Goal: Contribute content: Add original content to the website for others to see

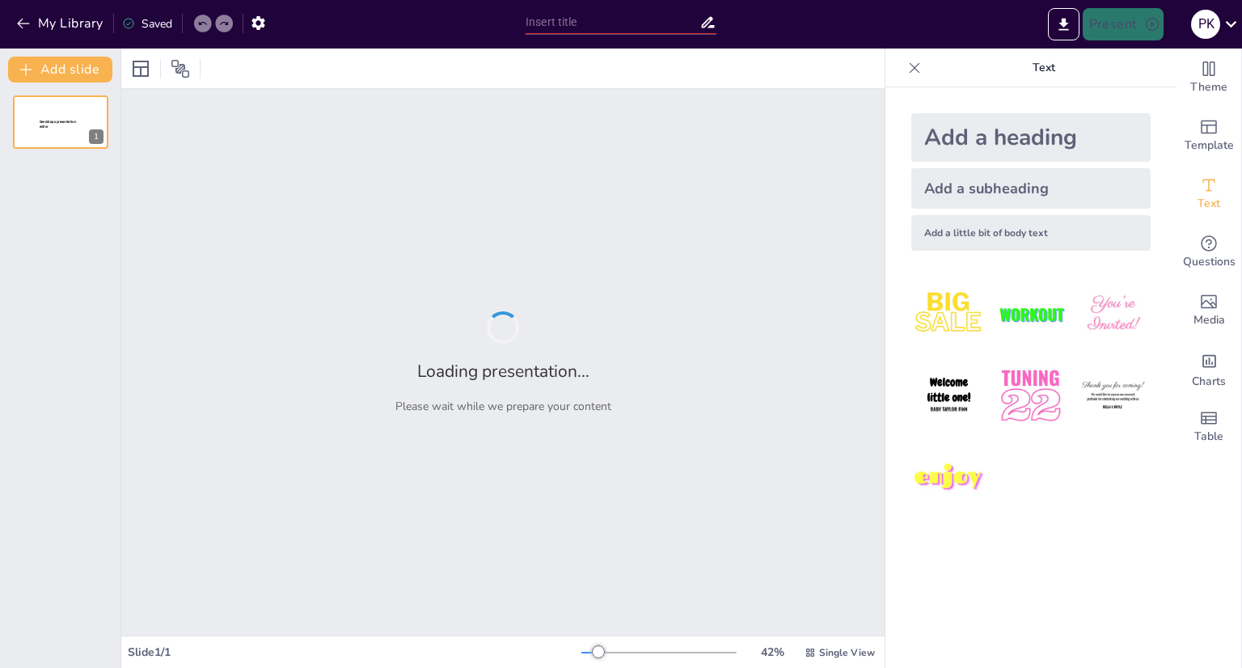
type input "New Sendsteps"
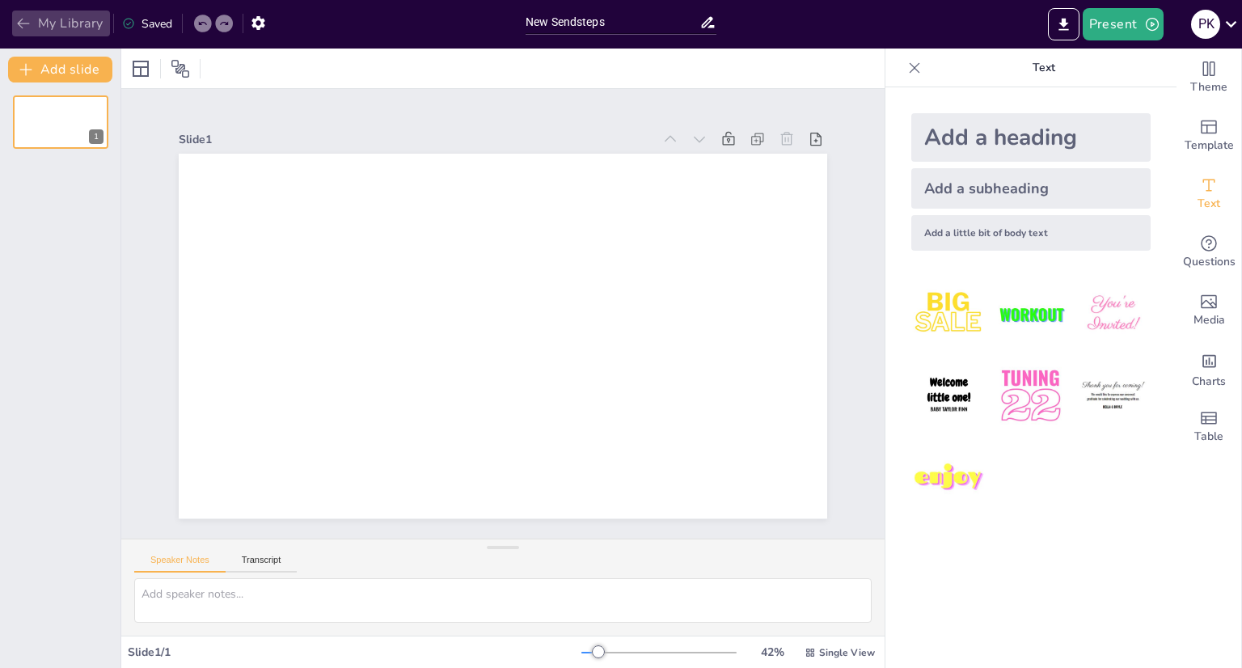
click at [22, 22] on icon "button" at bounding box center [23, 23] width 16 height 16
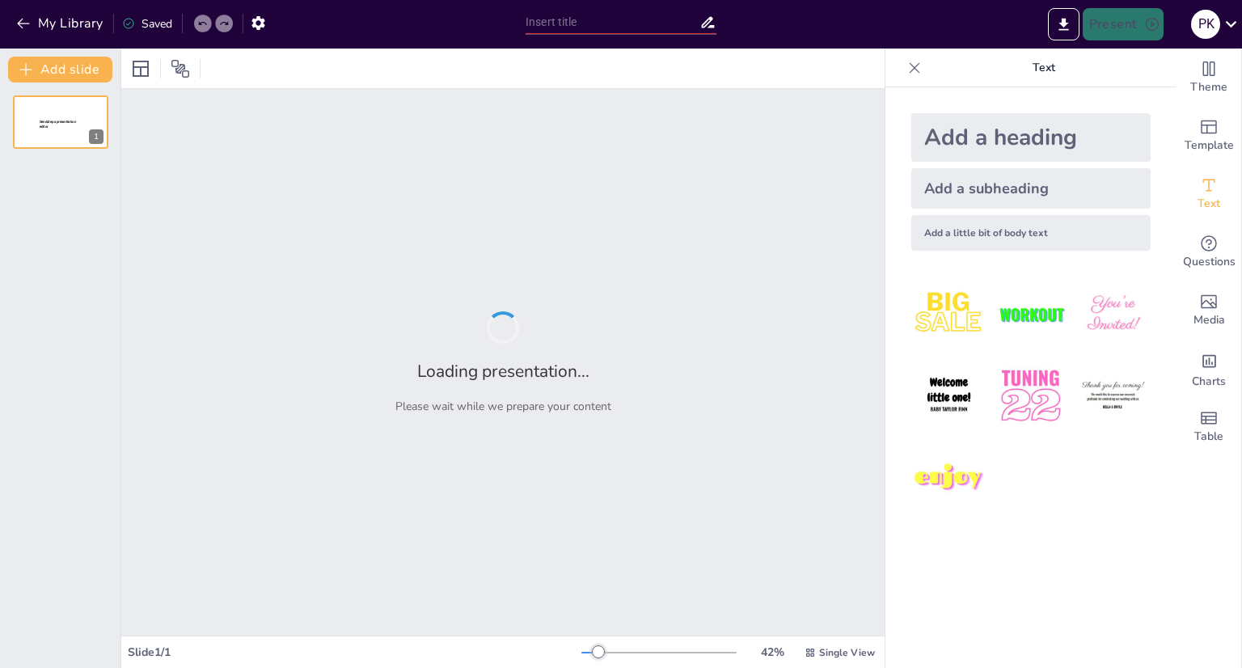
type input "The Role of AI in Wafer Sensor Fault Detection Solutions"
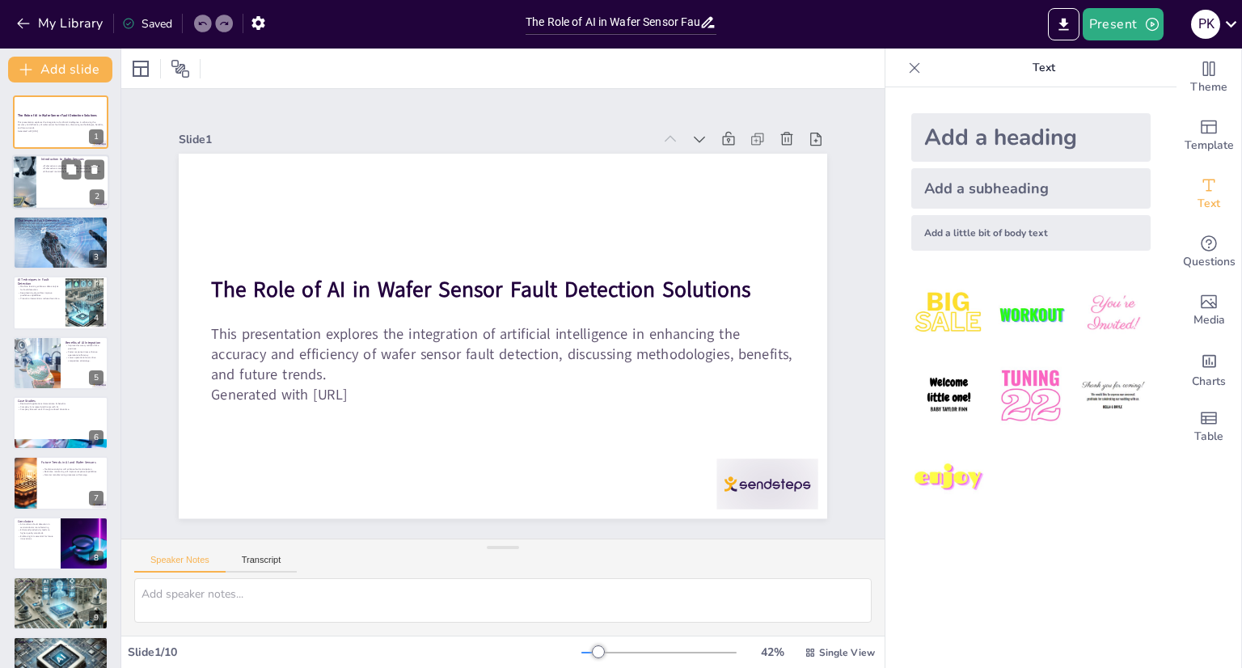
click at [82, 175] on div at bounding box center [82, 169] width 43 height 19
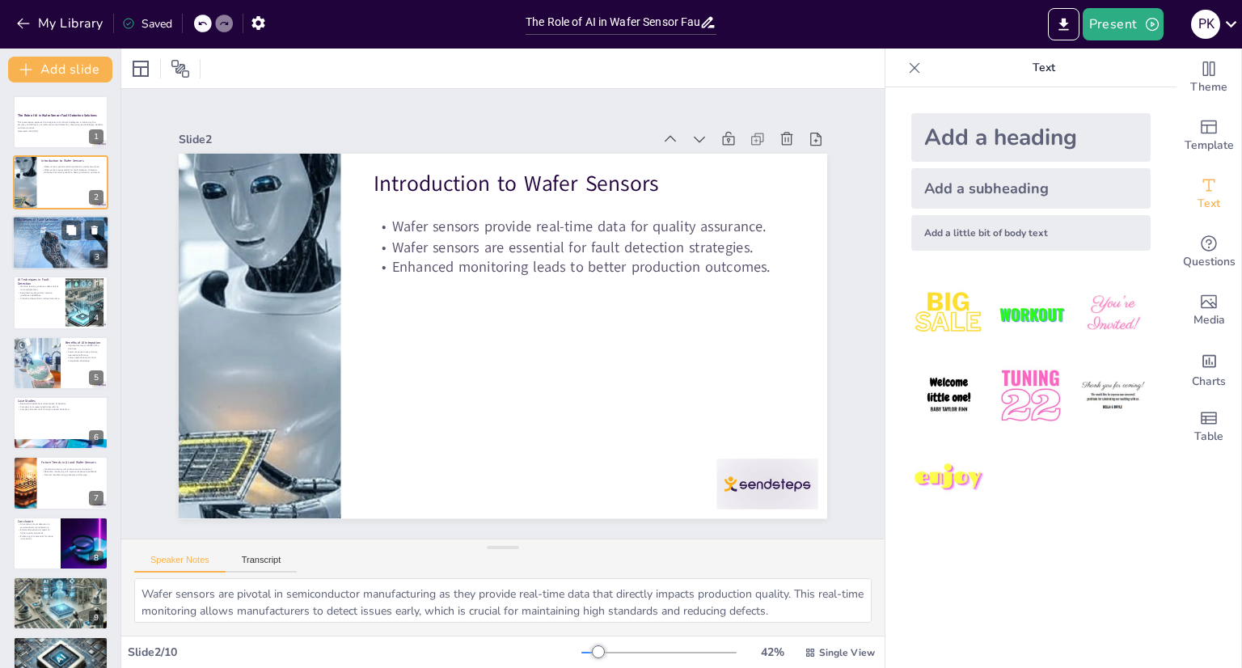
click at [55, 250] on div at bounding box center [60, 242] width 131 height 55
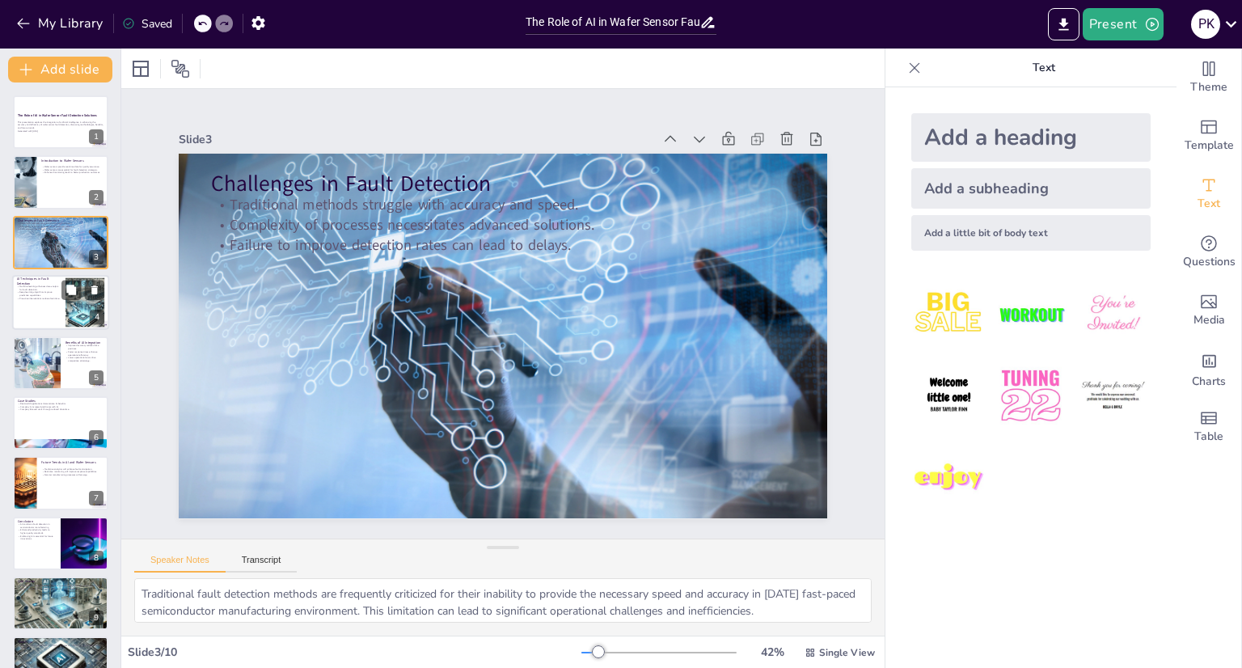
click at [49, 311] on div at bounding box center [60, 302] width 97 height 55
type textarea "Machine learning plays a crucial role in enhancing data analysis for fault dete…"
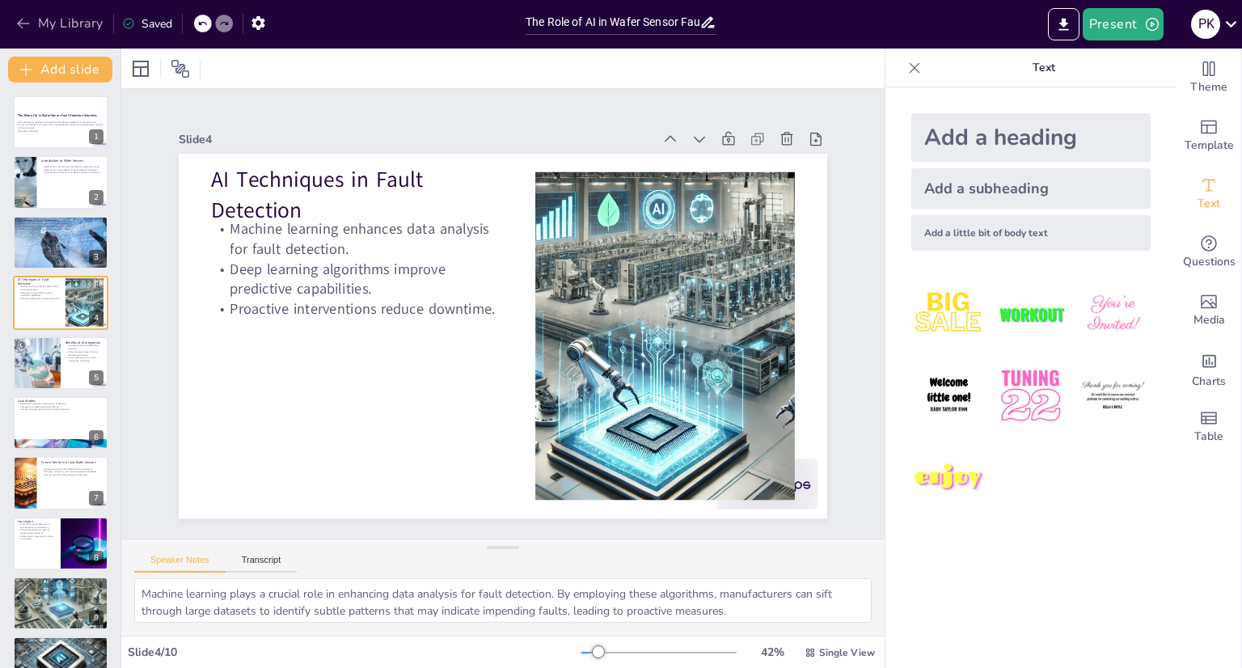
click at [23, 22] on icon "button" at bounding box center [23, 23] width 16 height 16
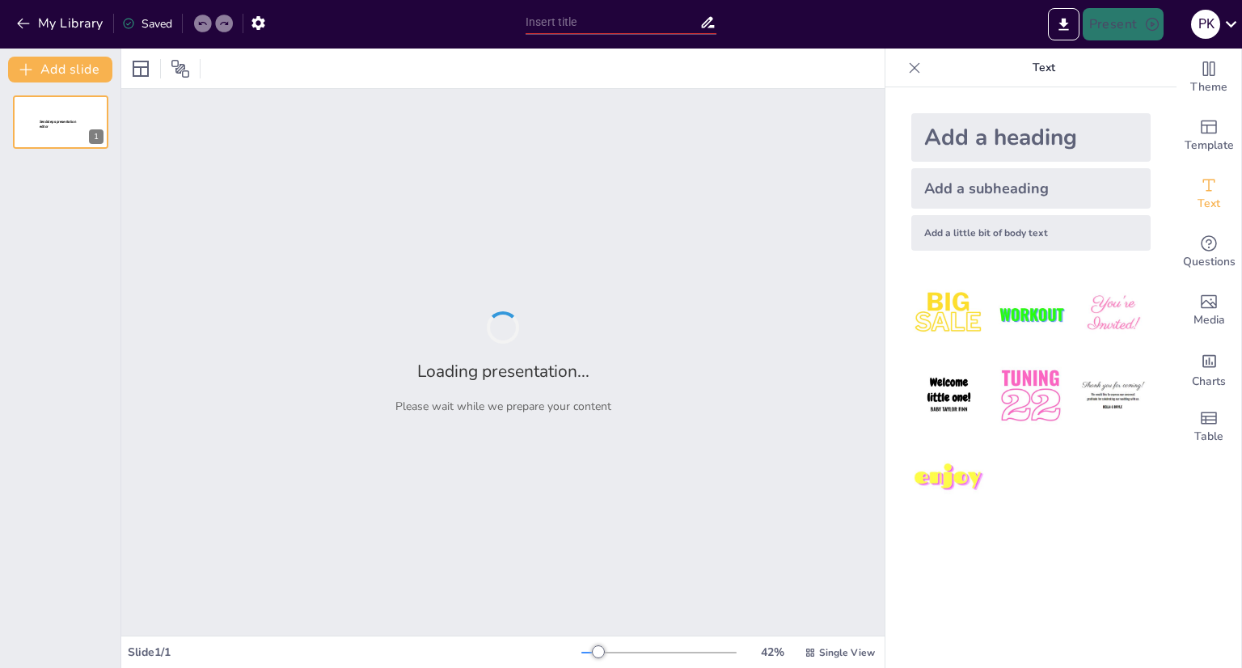
type input "The Role of AI in Wafer Sensor Fault Detection Solutions"
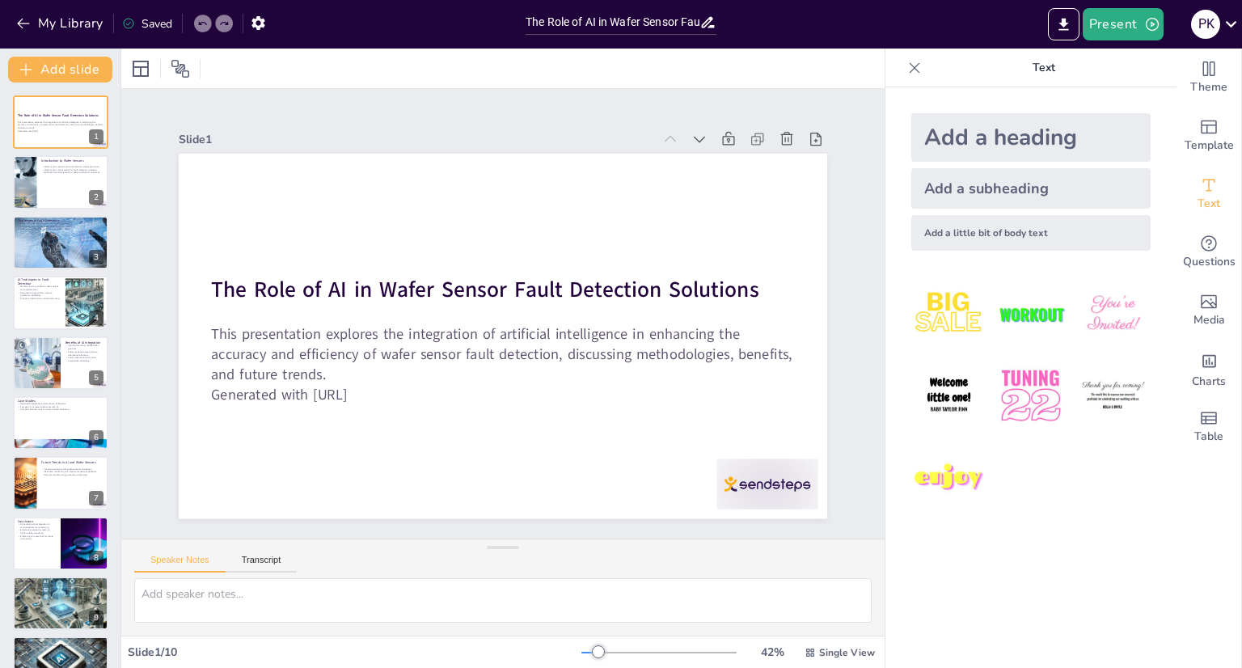
click at [123, 78] on div at bounding box center [502, 69] width 763 height 40
click at [262, 25] on icon "button" at bounding box center [257, 23] width 13 height 14
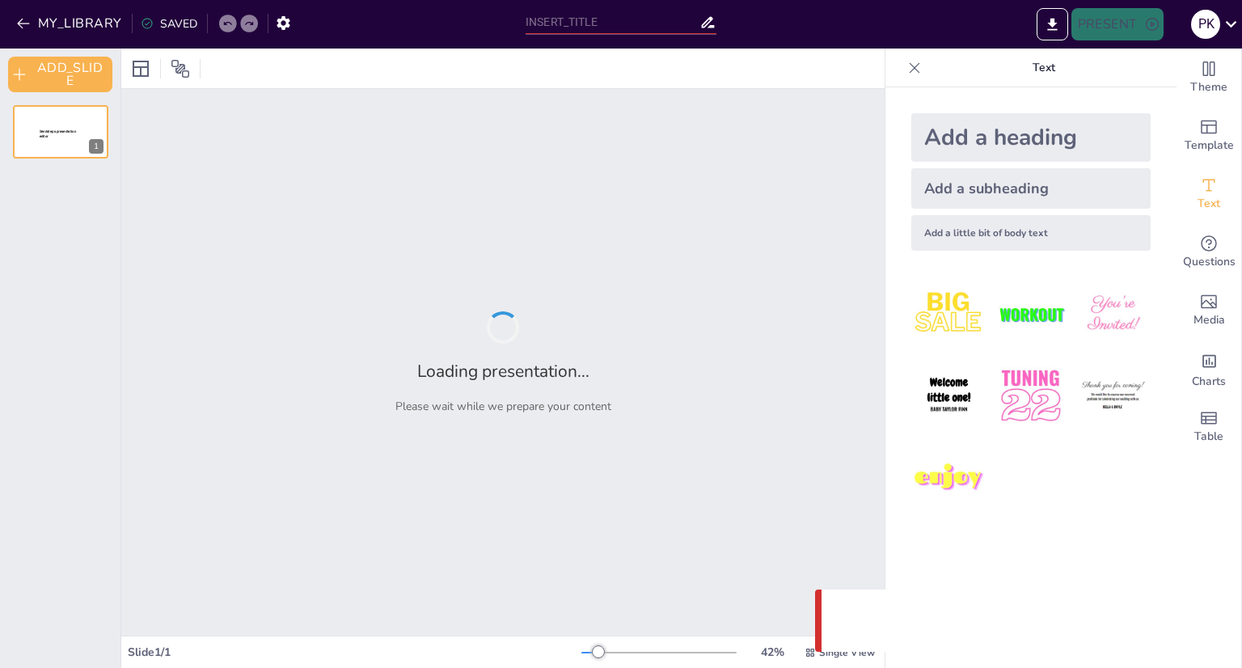
type input "The Role of AI in Wafer Sensor Fault Detection Solutions"
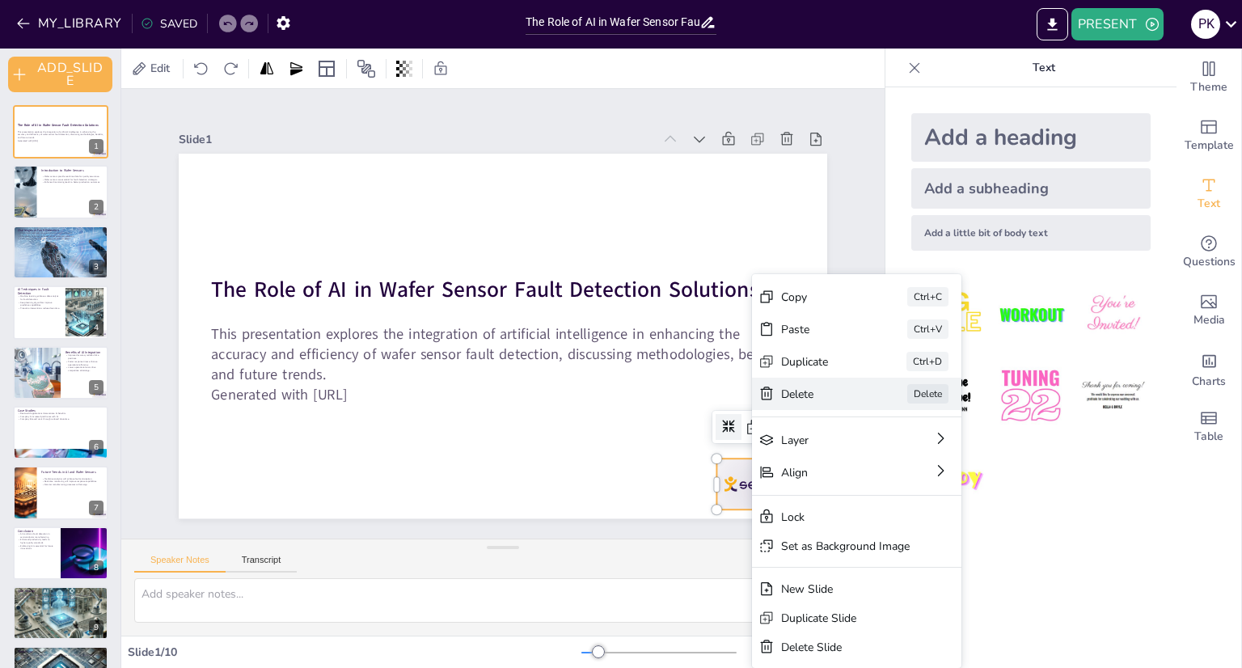
click at [902, 475] on div "Delete" at bounding box center [942, 482] width 81 height 15
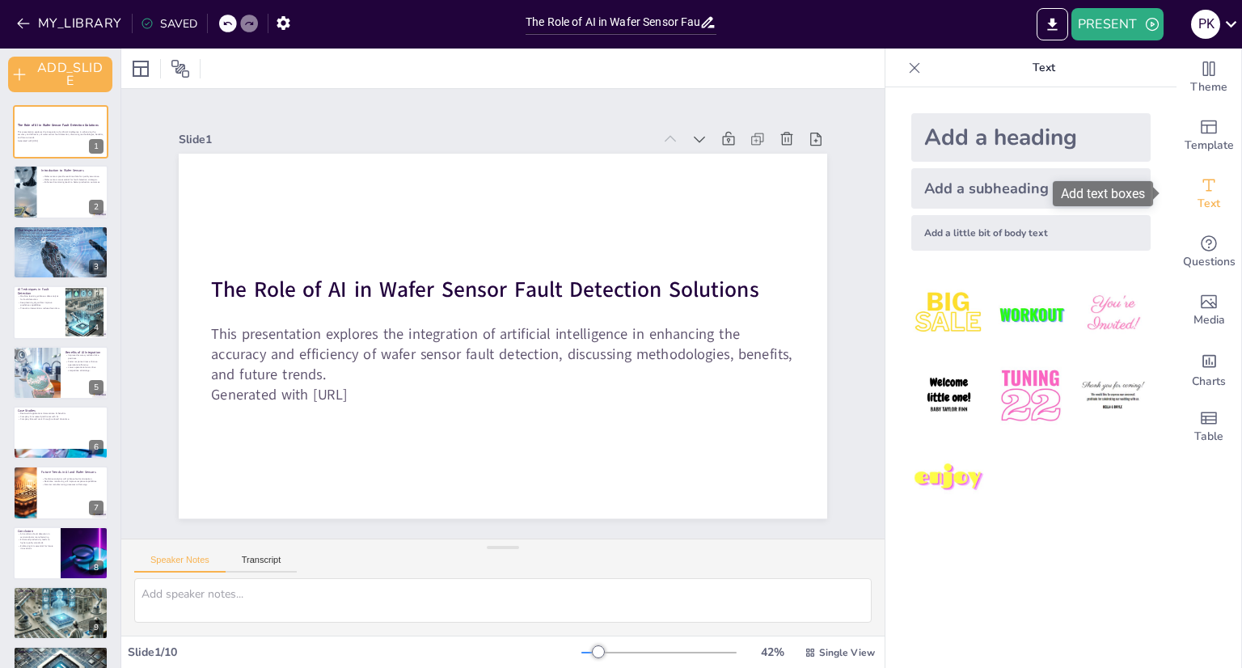
click at [1199, 192] on icon "Add text boxes" at bounding box center [1208, 184] width 19 height 19
click at [618, 652] on div at bounding box center [658, 652] width 155 height 13
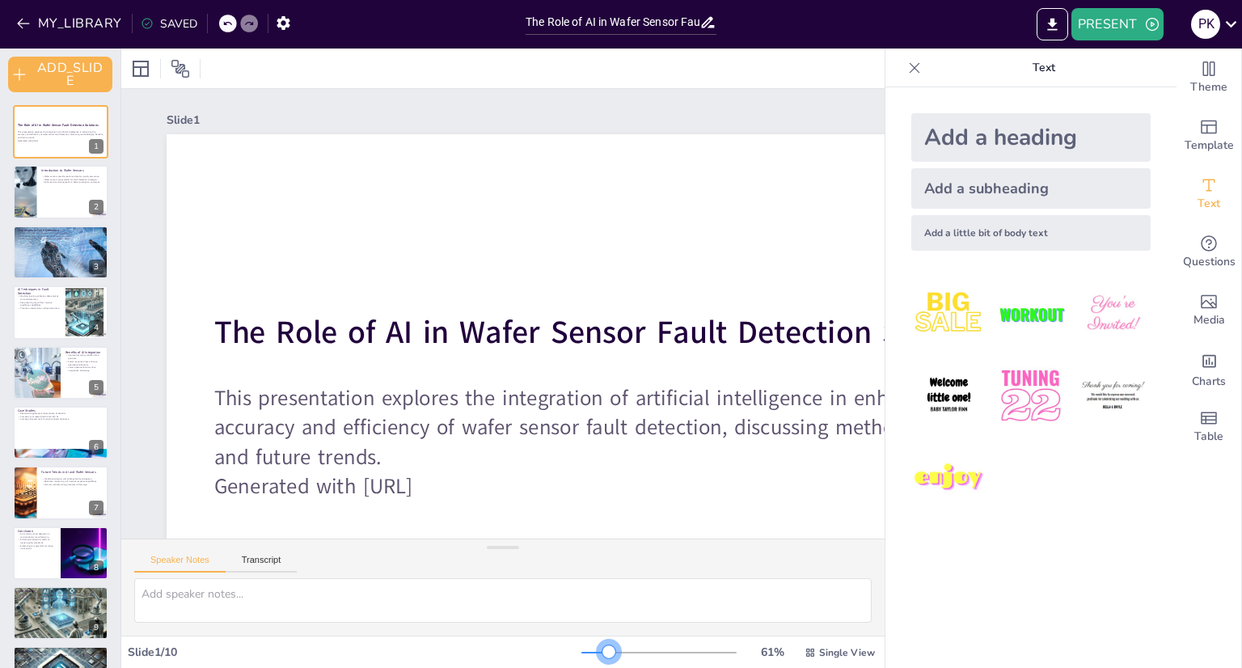
click at [598, 652] on div at bounding box center [594, 653] width 27 height 2
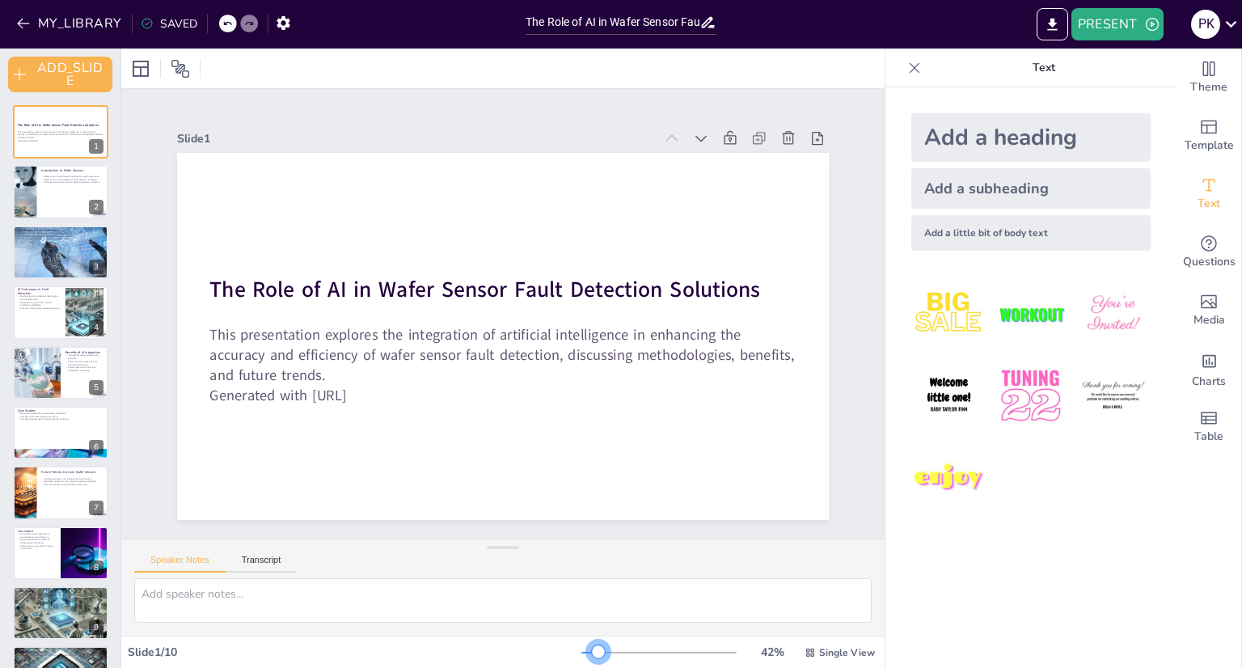
click at [588, 650] on div at bounding box center [658, 652] width 155 height 13
click at [592, 650] on div at bounding box center [598, 651] width 13 height 13
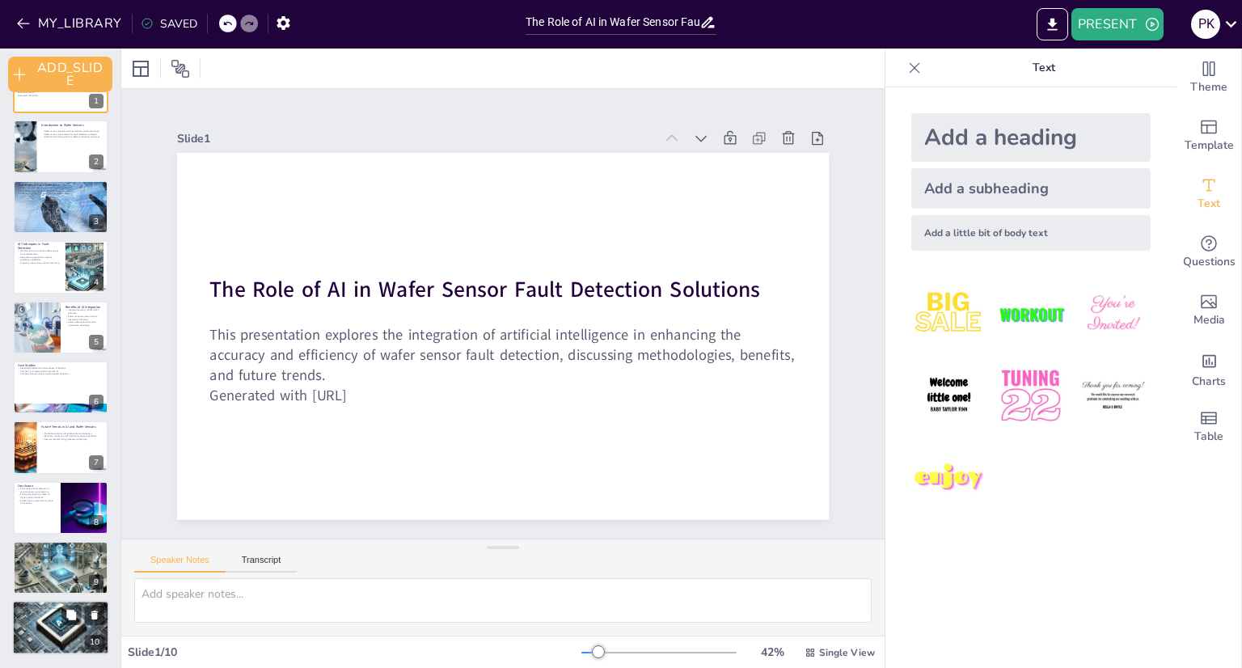
click at [48, 614] on div at bounding box center [60, 628] width 98 height 55
